Goal: Information Seeking & Learning: Learn about a topic

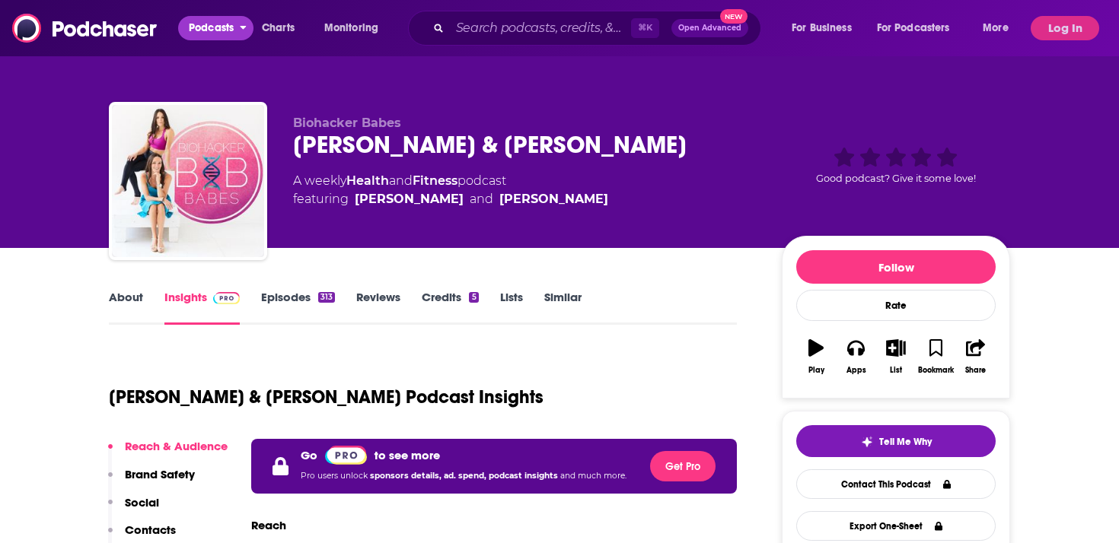
click at [199, 32] on span "Podcasts" at bounding box center [211, 28] width 45 height 21
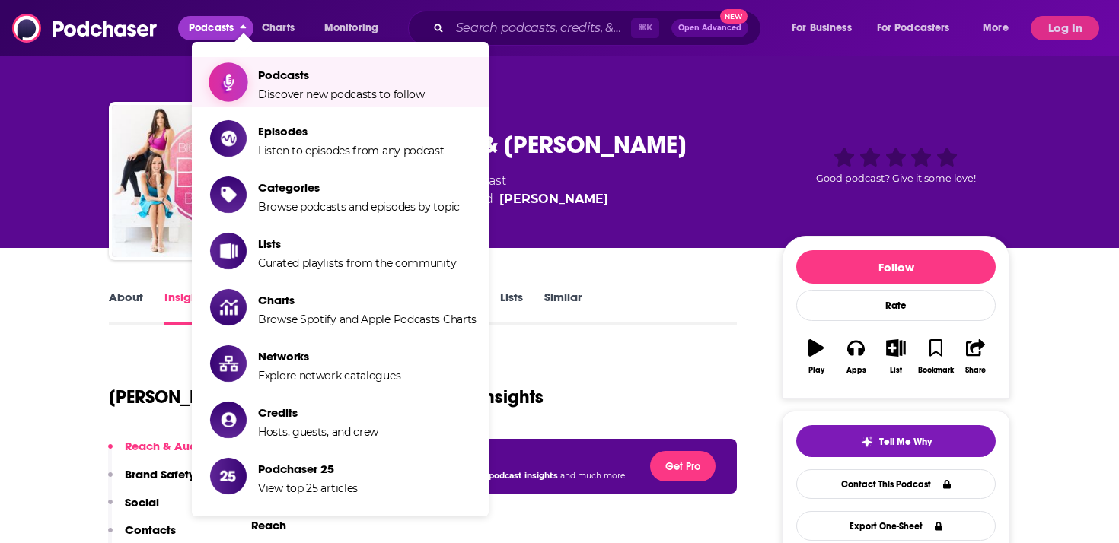
click at [321, 81] on span "Podcasts" at bounding box center [341, 75] width 167 height 14
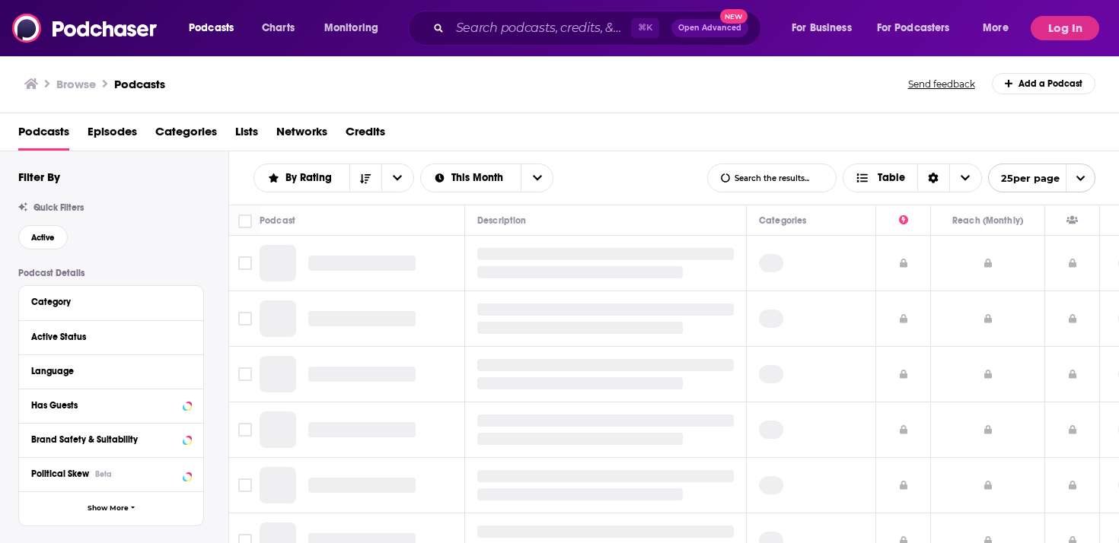
scroll to position [50, 0]
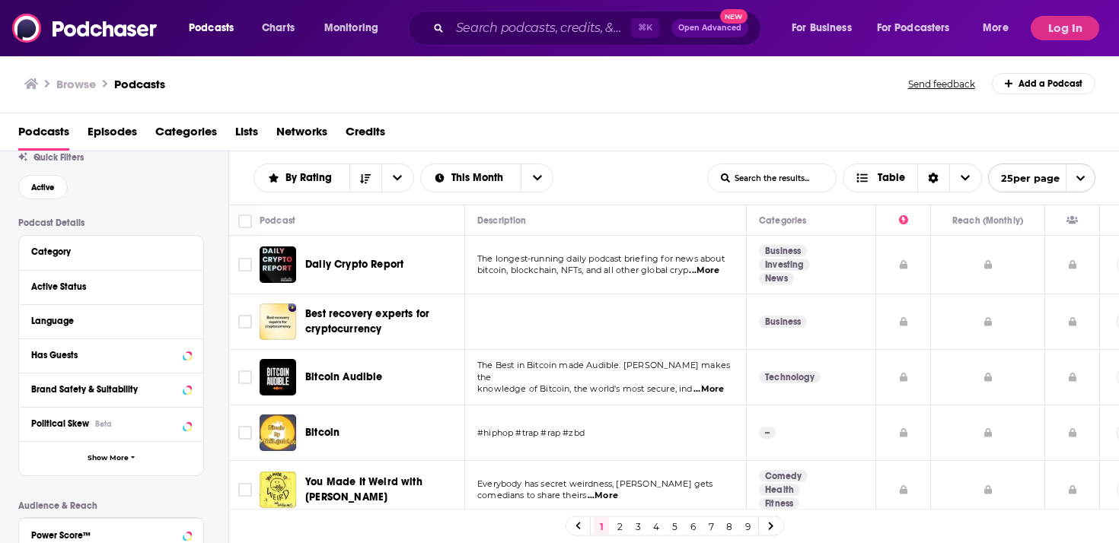
click at [191, 250] on div "Category" at bounding box center [111, 253] width 184 height 34
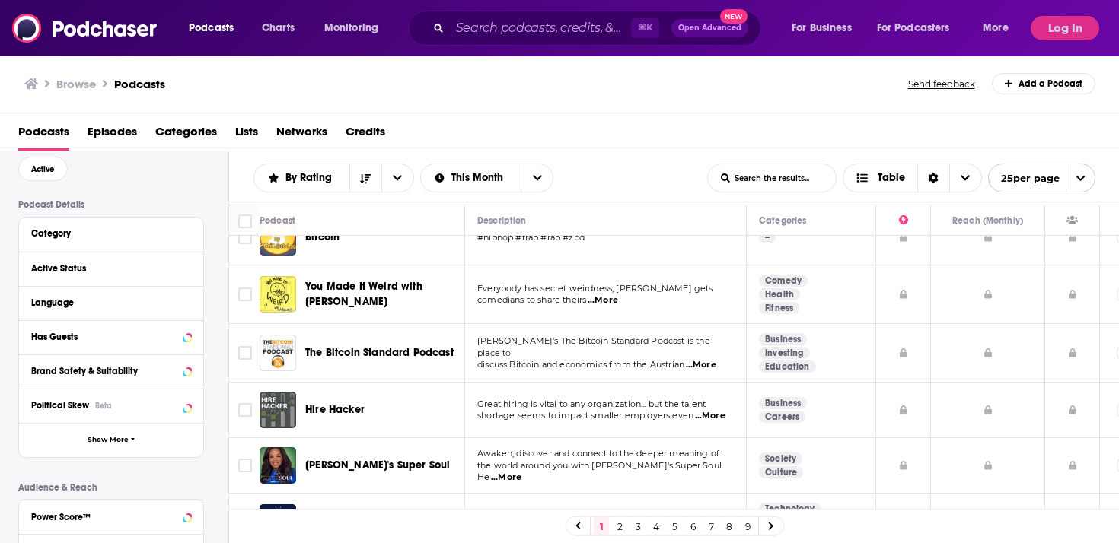
scroll to position [87, 0]
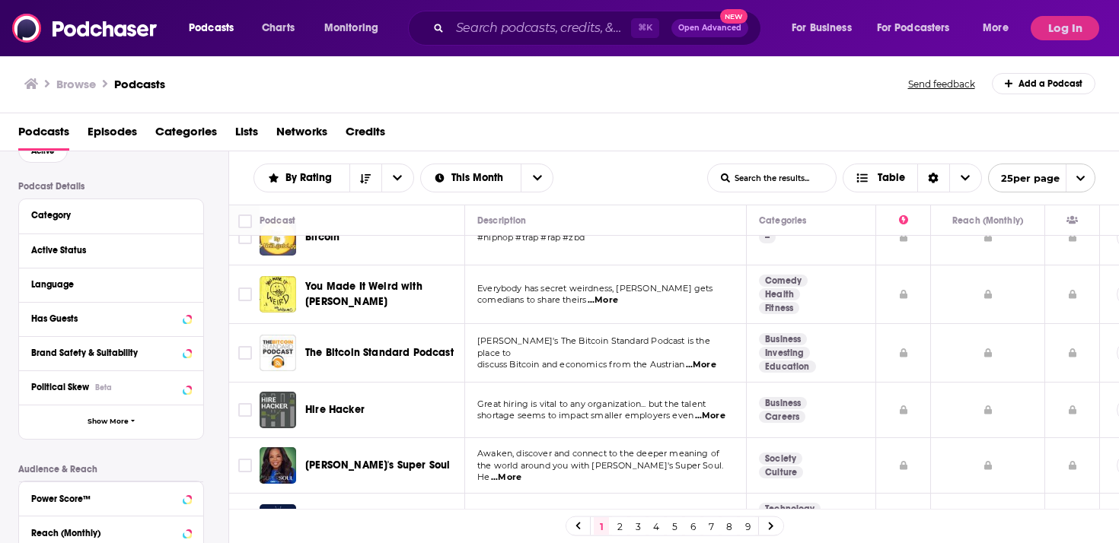
click at [654, 176] on div "By Rating List Search Input Search the results... This Month Table" at bounding box center [480, 178] width 454 height 29
click at [659, 126] on div "Podcasts Episodes Categories Lists Networks Credits" at bounding box center [562, 135] width 1089 height 31
click at [623, 128] on div "Podcasts Episodes Categories Lists Networks Credits" at bounding box center [562, 135] width 1089 height 31
click at [840, 97] on div "Browse Podcasts Send feedback Add a Podcast" at bounding box center [560, 84] width 1120 height 59
